Goal: Obtain resource: Obtain resource

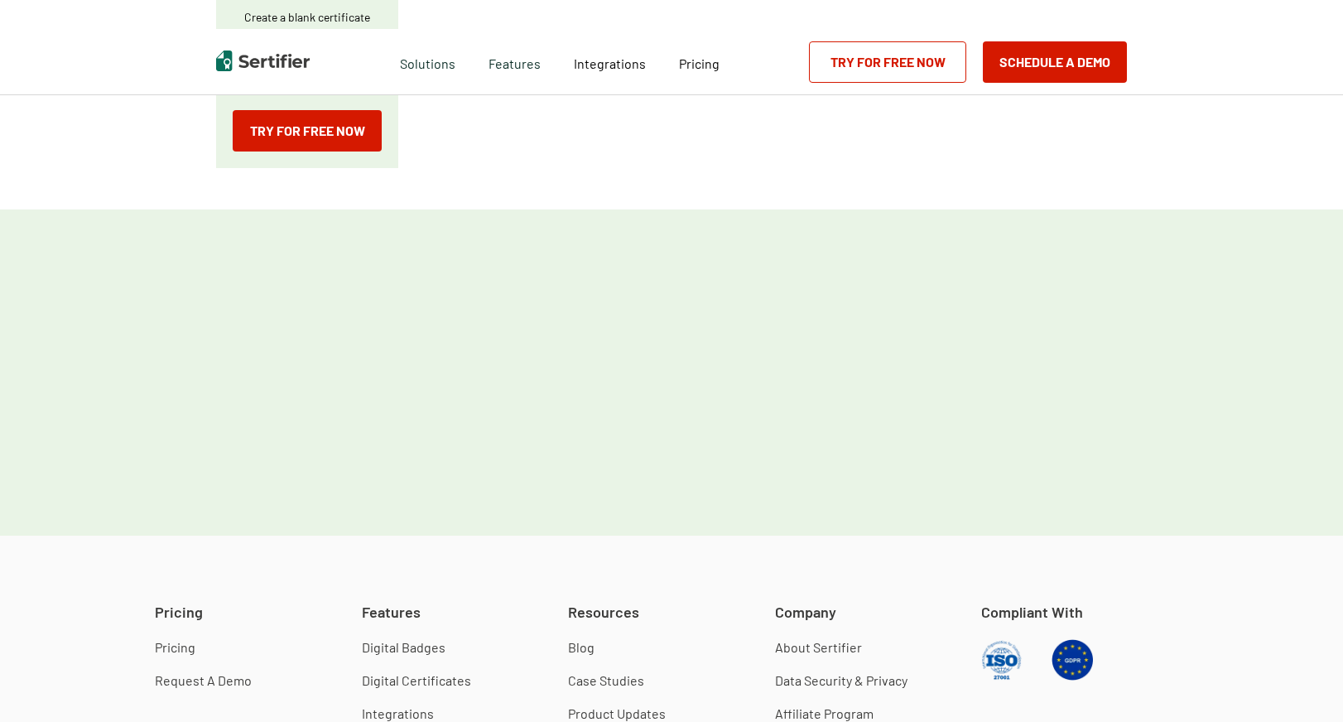
scroll to position [1194, 0]
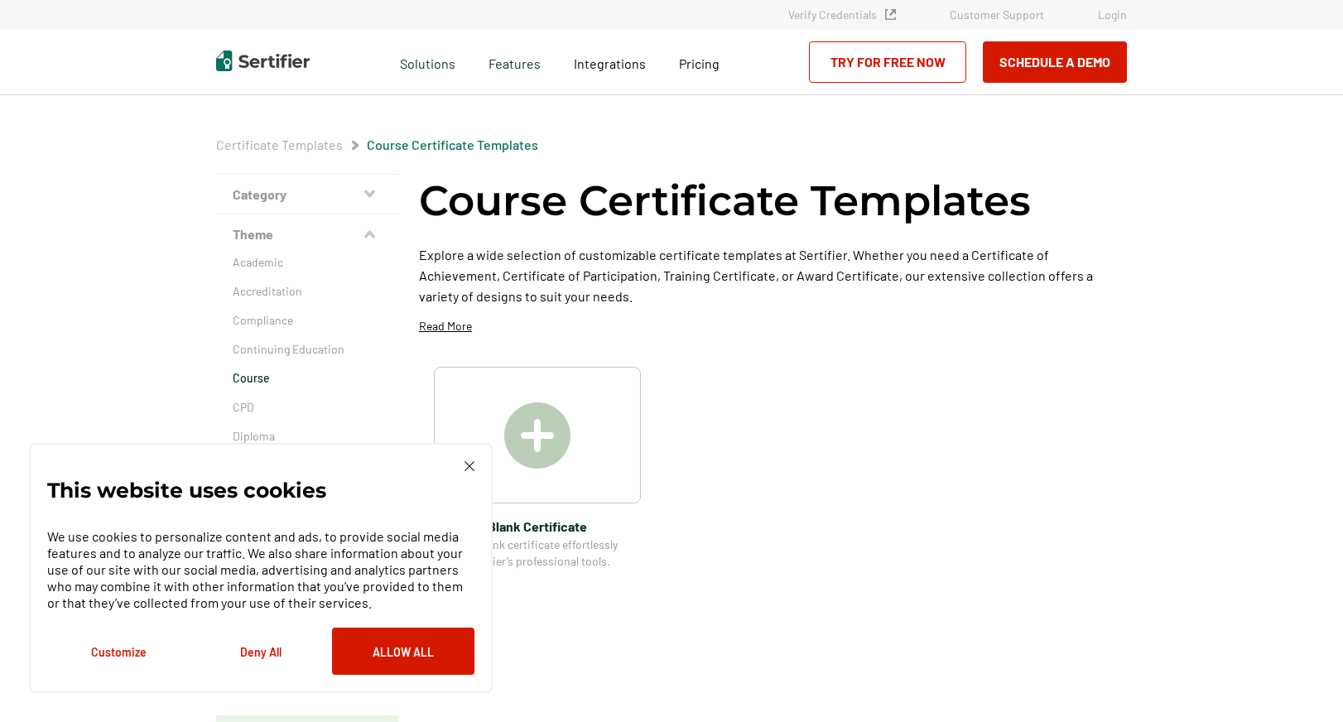
click at [473, 459] on div "This website uses cookies We use cookies to personalize content and ads, to pro…" at bounding box center [261, 568] width 464 height 250
click at [473, 473] on div "This website uses cookies We use cookies to personalize content and ads, to pro…" at bounding box center [260, 568] width 427 height 214
click at [466, 466] on img at bounding box center [469, 466] width 10 height 10
